Goal: Find specific page/section: Find specific page/section

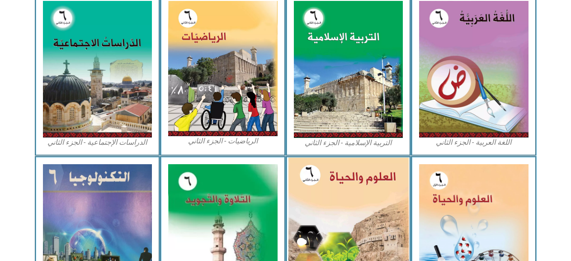
scroll to position [407, 0]
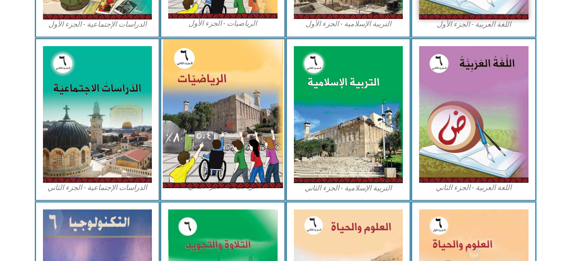
click at [218, 151] on img at bounding box center [223, 113] width 120 height 149
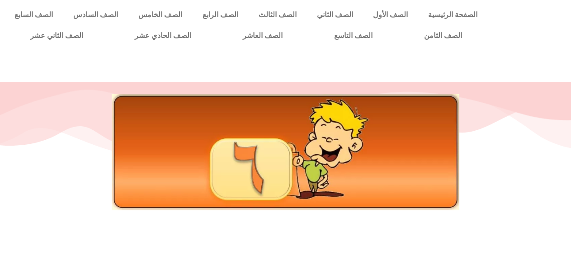
scroll to position [0, 25]
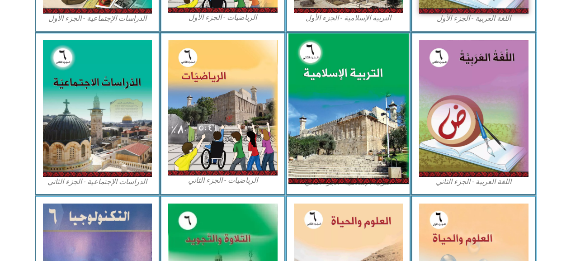
scroll to position [367, 0]
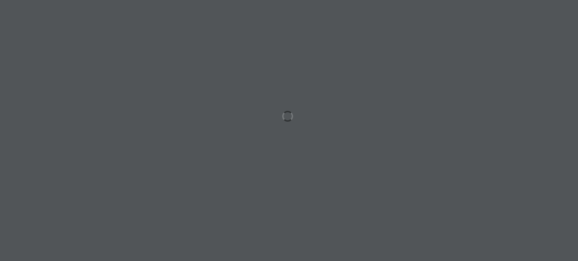
scroll to position [0, 25]
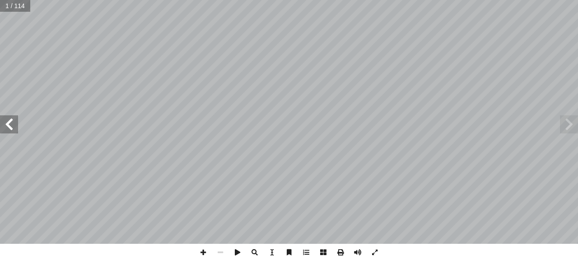
click at [6, 128] on span at bounding box center [9, 124] width 18 height 18
click at [5, 127] on span at bounding box center [9, 124] width 18 height 18
click at [5, 126] on span at bounding box center [9, 124] width 18 height 18
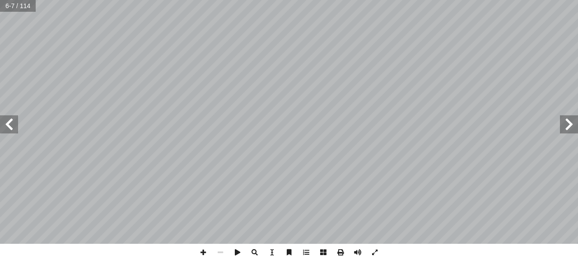
click at [5, 126] on span at bounding box center [9, 124] width 18 height 18
click at [202, 250] on span at bounding box center [203, 252] width 17 height 17
click at [200, 250] on span at bounding box center [203, 252] width 17 height 17
click at [157, 82] on html "الصفحة الرئيسية الصف الأول الصف الثاني الصف الثالث الصف الرابع الصف الخامس الصف…" at bounding box center [289, 41] width 578 height 82
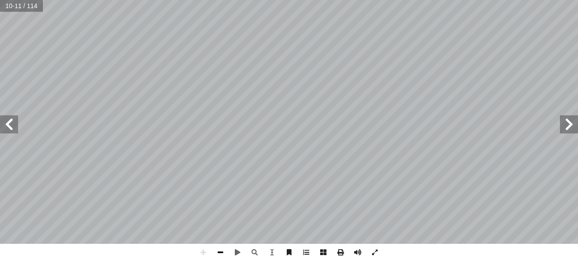
click at [212, 252] on span at bounding box center [220, 252] width 17 height 17
click at [134, 82] on html "الصفحة الرئيسية الصف الأول الصف الثاني الصف الثالث الصف الرابع الصف الخامس الصف…" at bounding box center [289, 41] width 578 height 82
click at [7, 121] on span at bounding box center [9, 124] width 18 height 18
click at [202, 250] on span at bounding box center [203, 252] width 17 height 17
click at [1, 127] on span at bounding box center [9, 124] width 18 height 18
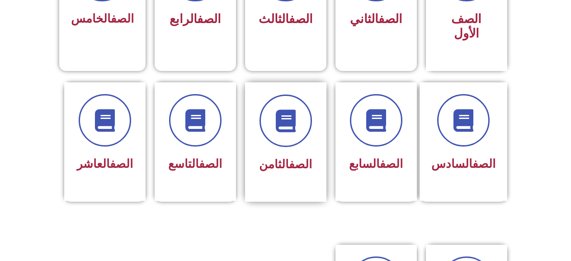
scroll to position [361, 0]
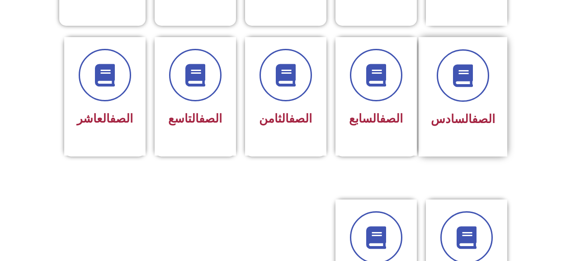
click at [462, 92] on div "الصف السادس" at bounding box center [463, 89] width 64 height 81
click at [461, 112] on span "الصف السادس" at bounding box center [463, 119] width 64 height 14
click at [461, 88] on div "الصف السادس" at bounding box center [463, 89] width 64 height 81
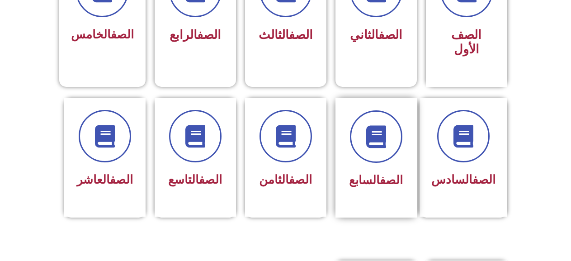
scroll to position [316, 0]
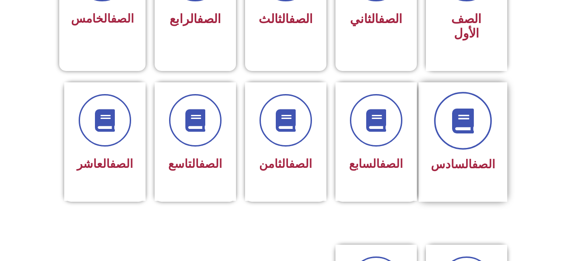
click at [483, 125] on span at bounding box center [463, 121] width 58 height 58
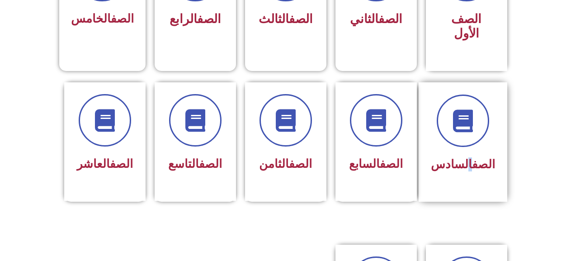
click at [467, 136] on div "الصف السادس" at bounding box center [463, 134] width 64 height 81
click at [468, 135] on div "الصف السادس" at bounding box center [463, 134] width 64 height 81
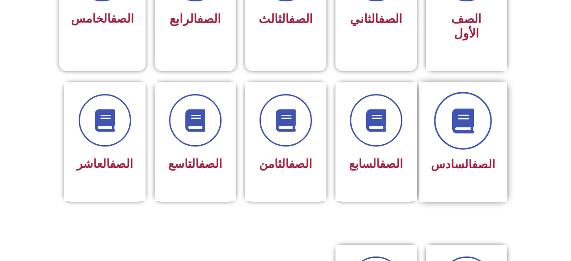
click at [460, 108] on icon at bounding box center [462, 120] width 25 height 25
click at [463, 108] on icon at bounding box center [462, 120] width 25 height 25
click at [465, 108] on icon at bounding box center [462, 120] width 25 height 25
click at [466, 108] on icon at bounding box center [462, 120] width 25 height 25
click at [469, 108] on icon at bounding box center [462, 120] width 25 height 25
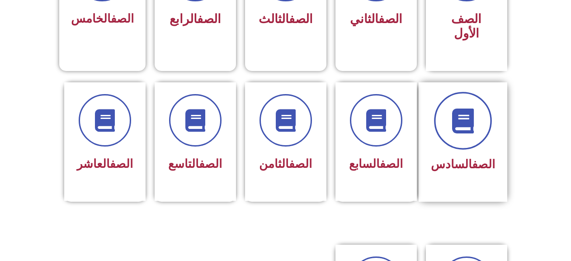
click at [470, 131] on span at bounding box center [463, 121] width 58 height 58
click at [474, 130] on span at bounding box center [463, 121] width 58 height 58
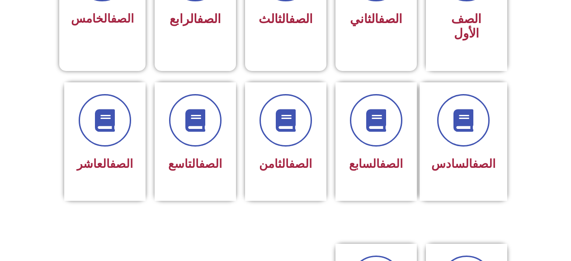
click at [542, 147] on section "الصف السادس الصف السابع الصف الثامن الصف التاسع الصف العاشر" at bounding box center [285, 151] width 571 height 161
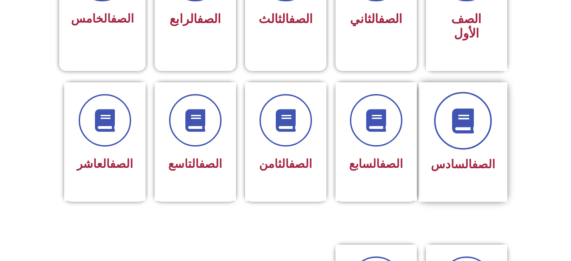
click at [464, 118] on span at bounding box center [463, 121] width 58 height 58
click at [465, 118] on span at bounding box center [463, 121] width 58 height 58
click at [468, 118] on icon at bounding box center [462, 120] width 25 height 25
click at [469, 117] on icon at bounding box center [462, 120] width 25 height 25
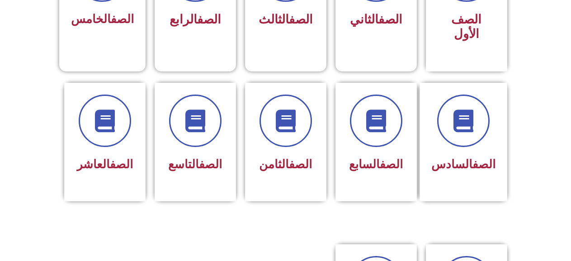
scroll to position [0, 25]
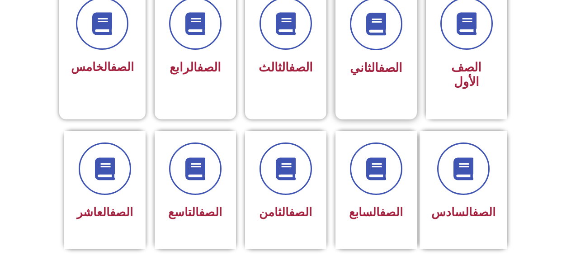
scroll to position [316, 0]
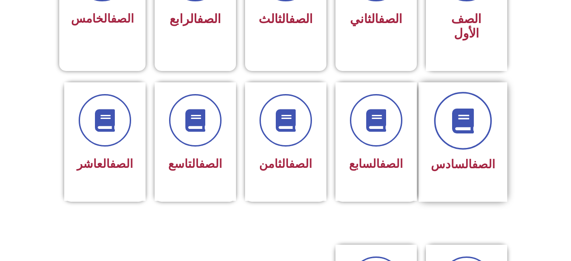
click at [467, 112] on icon at bounding box center [462, 120] width 25 height 25
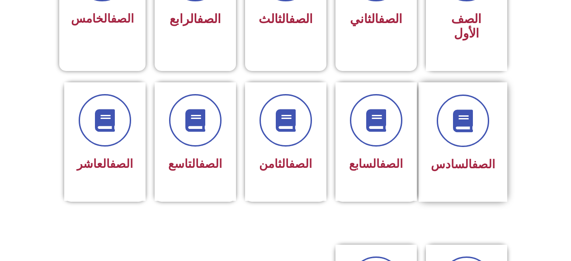
drag, startPoint x: 464, startPoint y: 132, endPoint x: 435, endPoint y: 143, distance: 31.5
click at [463, 132] on div at bounding box center [463, 120] width 64 height 52
click at [380, 164] on div "الصف السابع" at bounding box center [375, 141] width 81 height 119
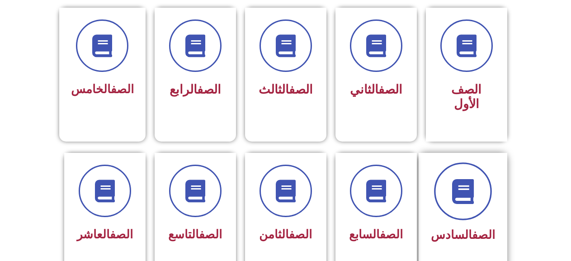
scroll to position [226, 0]
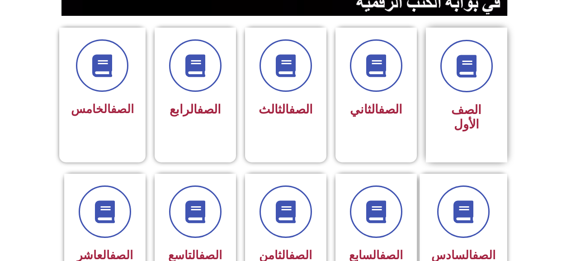
click at [444, 100] on div "الصف الأول" at bounding box center [466, 118] width 57 height 38
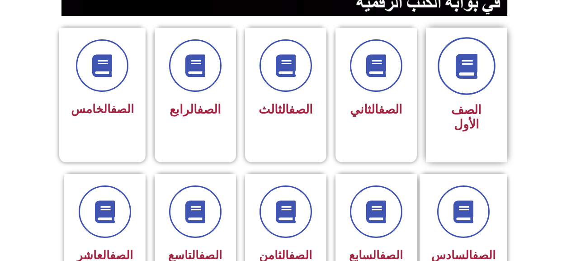
click at [471, 88] on span at bounding box center [466, 66] width 58 height 58
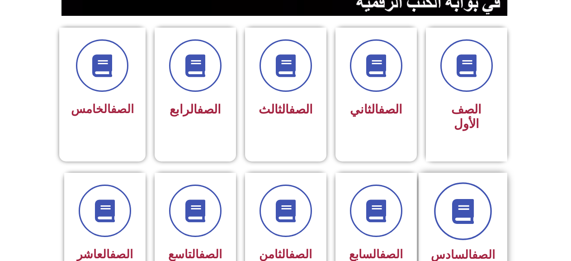
drag, startPoint x: 463, startPoint y: 205, endPoint x: 464, endPoint y: 199, distance: 6.1
click at [464, 200] on icon at bounding box center [462, 210] width 25 height 25
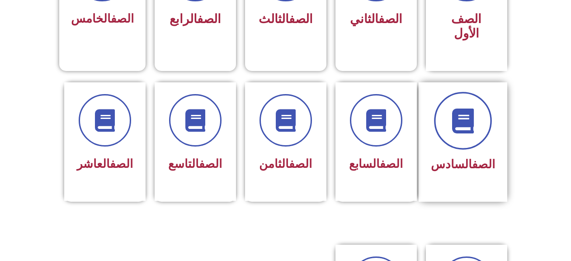
scroll to position [316, 0]
click at [462, 113] on icon at bounding box center [462, 120] width 25 height 25
click at [468, 127] on span at bounding box center [463, 121] width 58 height 58
click at [468, 125] on span at bounding box center [463, 121] width 58 height 58
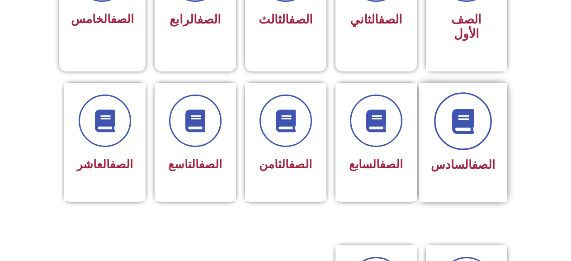
click at [468, 124] on span at bounding box center [463, 121] width 58 height 58
drag, startPoint x: 468, startPoint y: 124, endPoint x: 446, endPoint y: 123, distance: 22.6
click at [467, 123] on span at bounding box center [463, 121] width 58 height 58
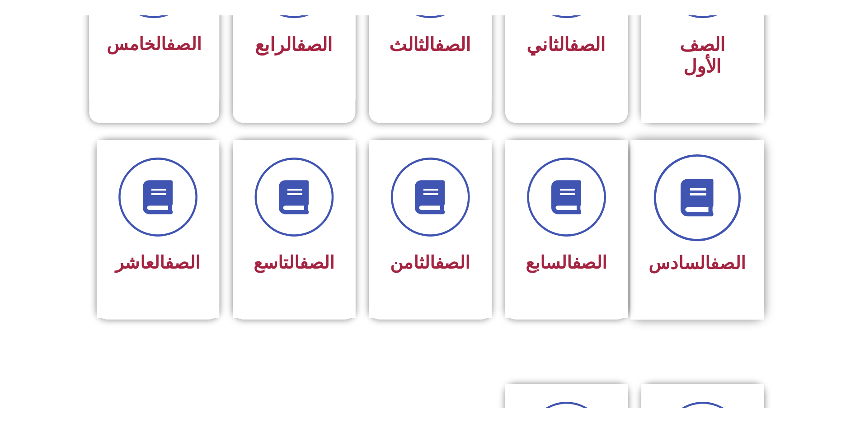
scroll to position [295, 0]
